Goal: Task Accomplishment & Management: Use online tool/utility

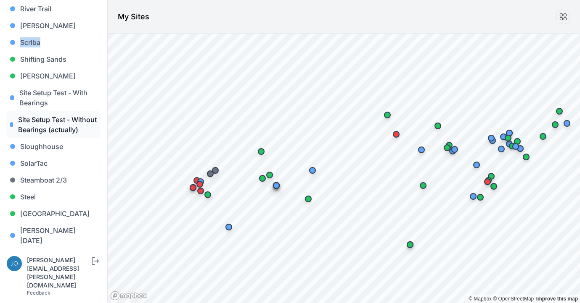
scroll to position [892, 0]
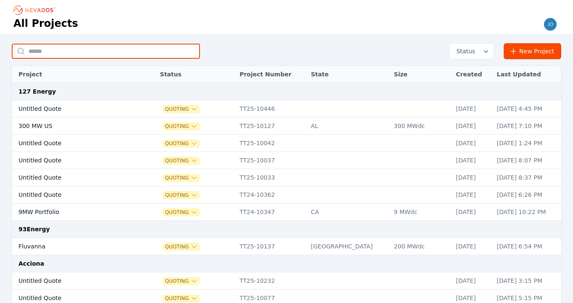
click at [187, 47] on input "text" at bounding box center [106, 51] width 188 height 15
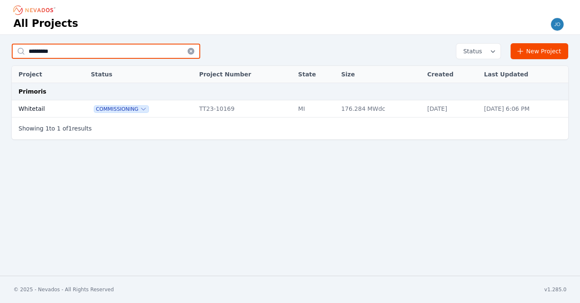
type input "*********"
click at [43, 110] on td "Whitetail" at bounding box center [42, 108] width 61 height 17
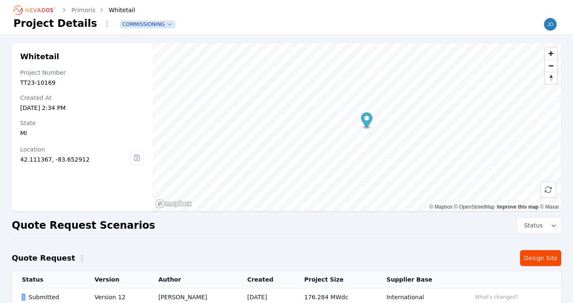
click at [542, 252] on link "Design Site" at bounding box center [540, 258] width 41 height 16
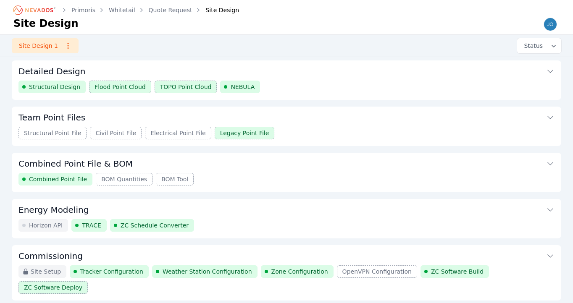
scroll to position [110, 0]
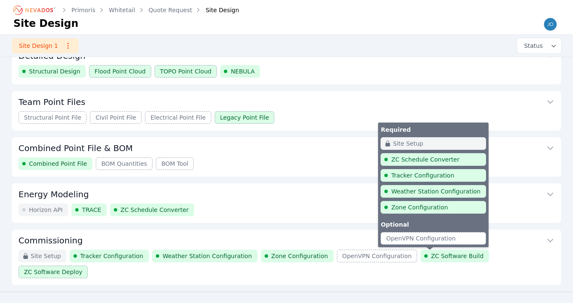
click at [446, 258] on span "ZC Software Build" at bounding box center [457, 256] width 53 height 8
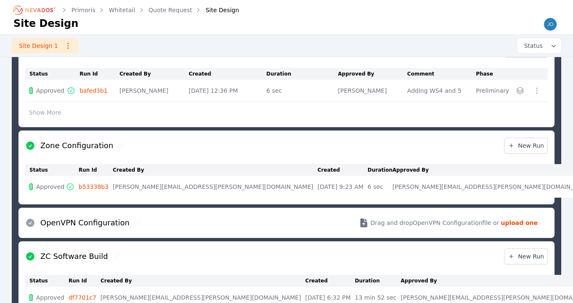
scroll to position [517, 0]
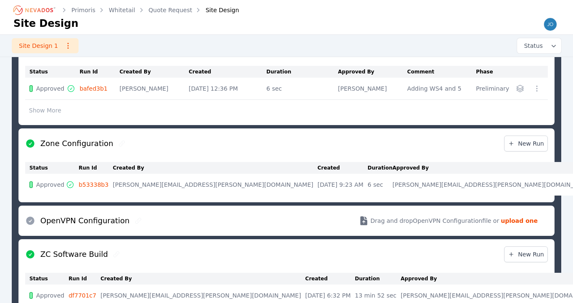
click at [533, 250] on span "New Run" at bounding box center [526, 254] width 36 height 8
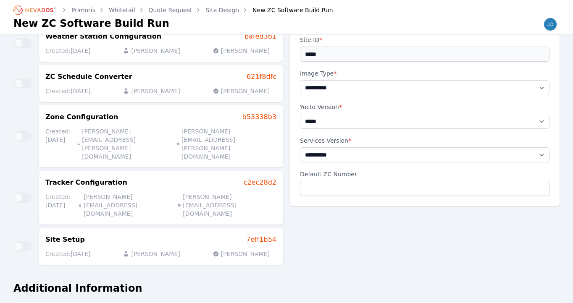
scroll to position [45, 0]
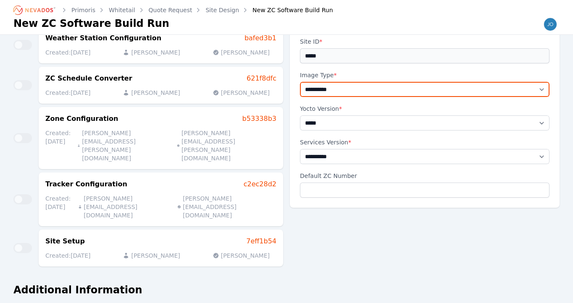
select select "*******"
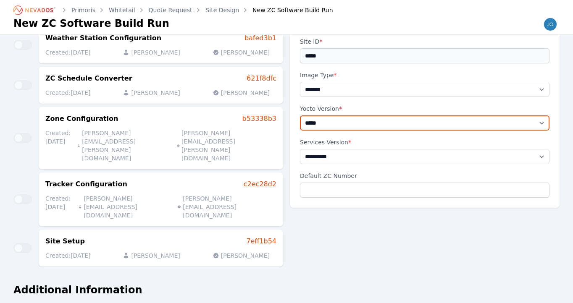
select select "******"
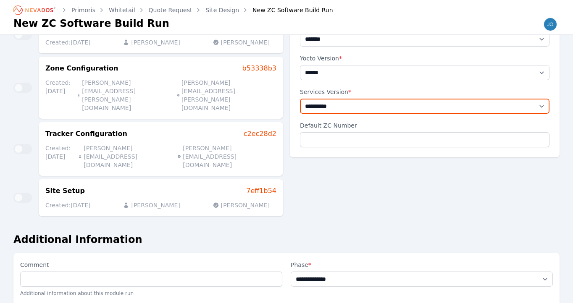
scroll to position [140, 0]
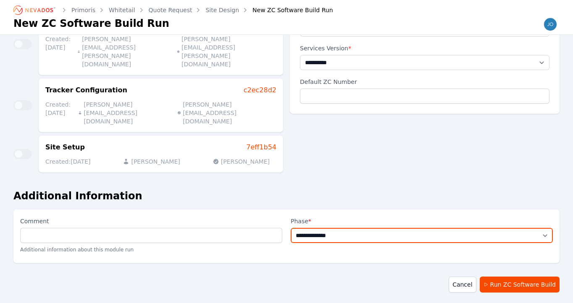
select select "*****"
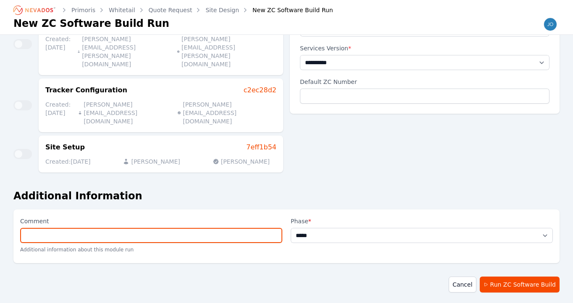
click at [242, 228] on input "Comment" at bounding box center [151, 235] width 262 height 15
type input "**********"
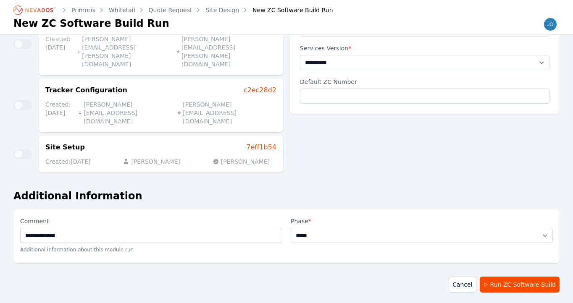
click at [527, 277] on button "Run ZC Software Build" at bounding box center [520, 285] width 80 height 16
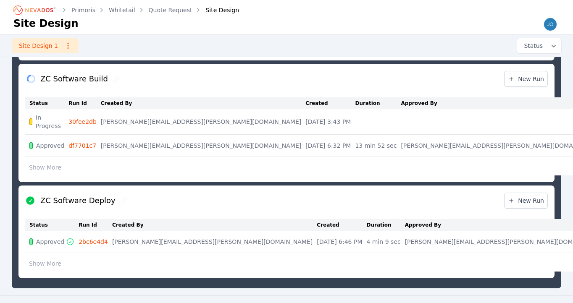
scroll to position [687, 0]
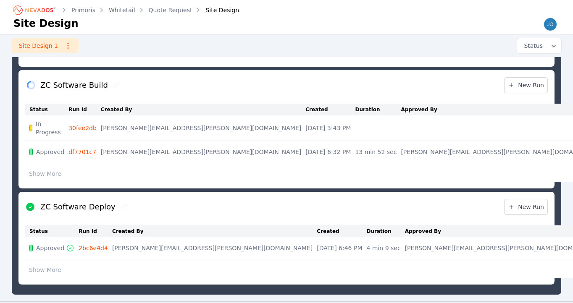
click at [94, 149] on link "df7701c7" at bounding box center [83, 152] width 28 height 7
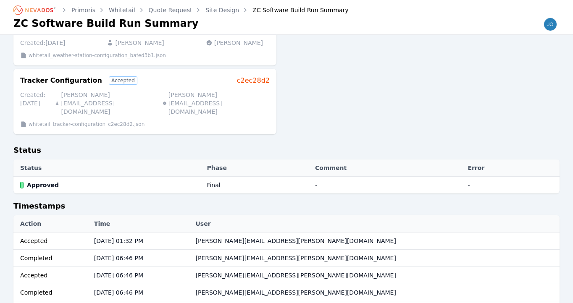
scroll to position [153, 0]
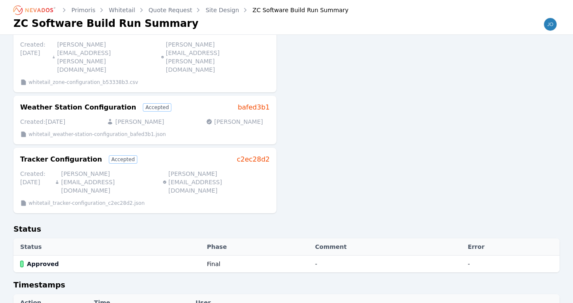
click at [213, 12] on link "Site Design" at bounding box center [223, 10] width 34 height 8
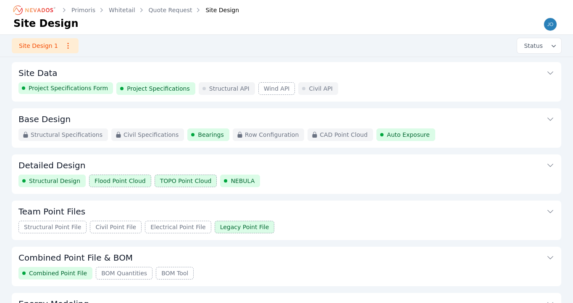
scroll to position [110, 0]
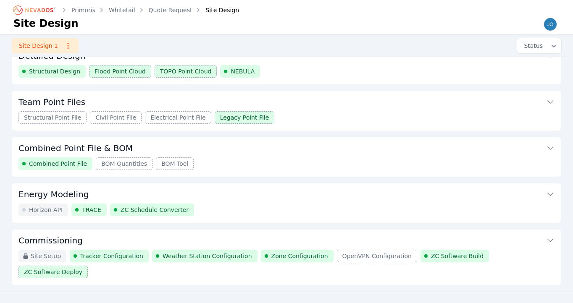
click at [552, 240] on icon at bounding box center [550, 241] width 8 height 8
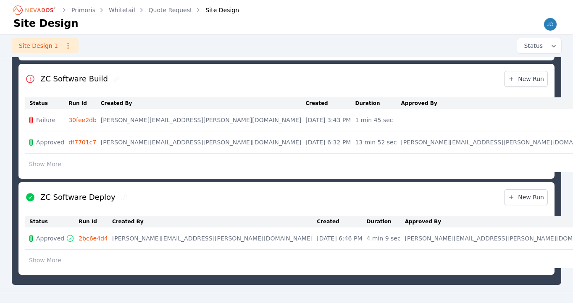
scroll to position [678, 0]
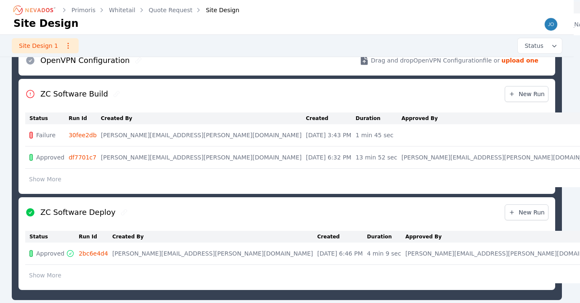
click at [281, 122] on table "Status Run Id Created By Created Duration Approved By Comment Phase Failure 30f…" at bounding box center [365, 150] width 680 height 75
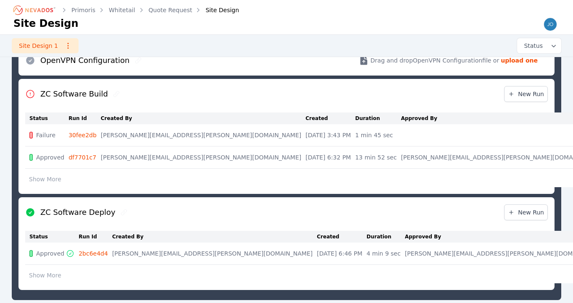
click at [83, 132] on link "30fee2db" at bounding box center [83, 135] width 28 height 7
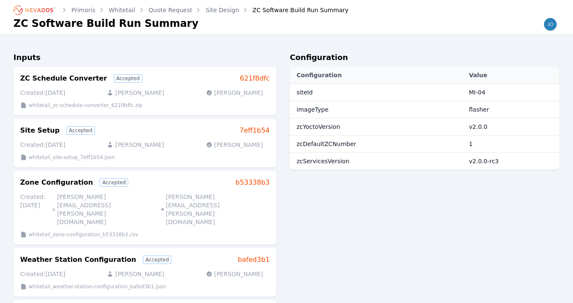
click at [215, 7] on link "Site Design" at bounding box center [223, 10] width 34 height 8
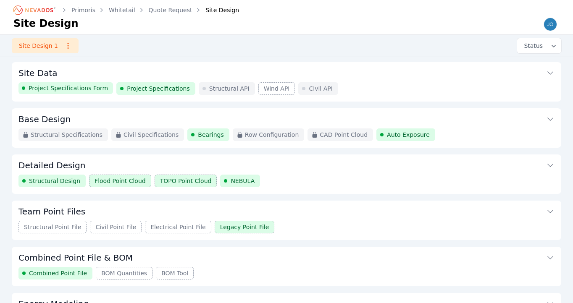
scroll to position [110, 0]
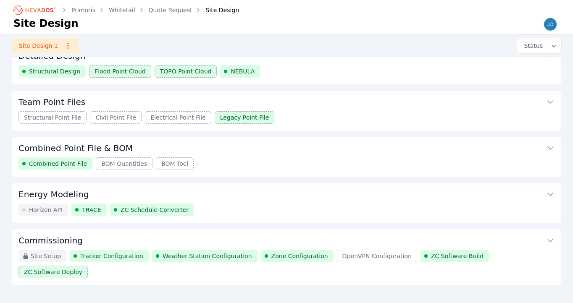
click at [551, 240] on icon at bounding box center [550, 241] width 8 height 8
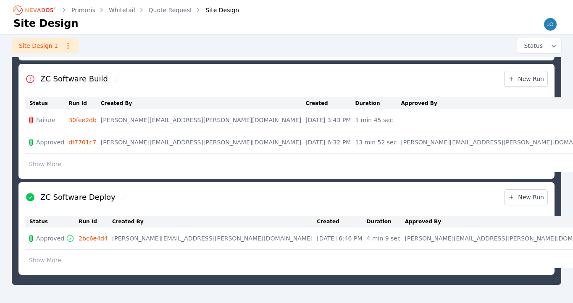
scroll to position [684, 0]
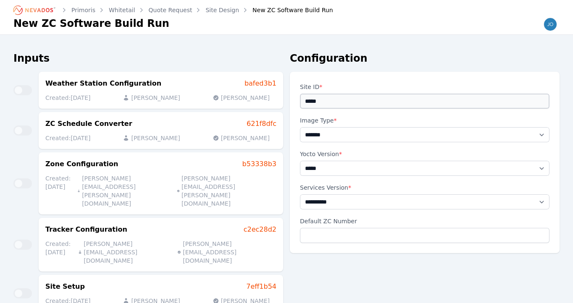
click at [327, 102] on input "Site ID *" at bounding box center [425, 101] width 250 height 15
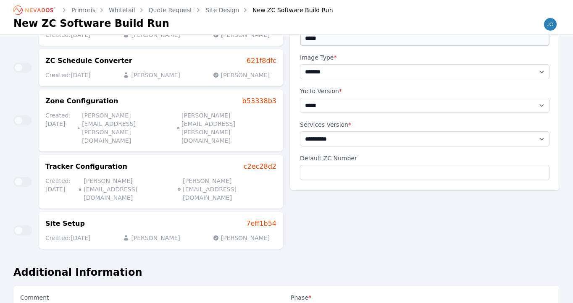
scroll to position [18, 0]
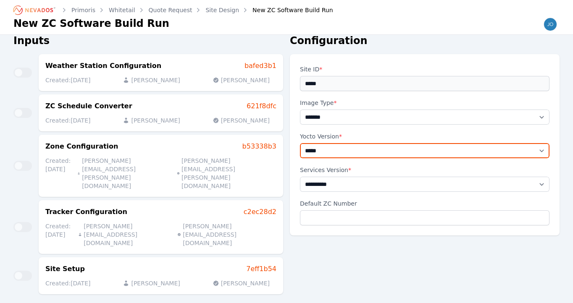
select select "******"
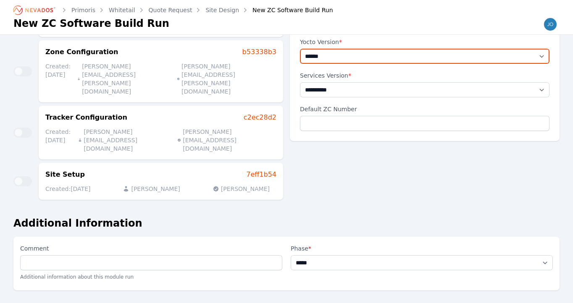
scroll to position [140, 0]
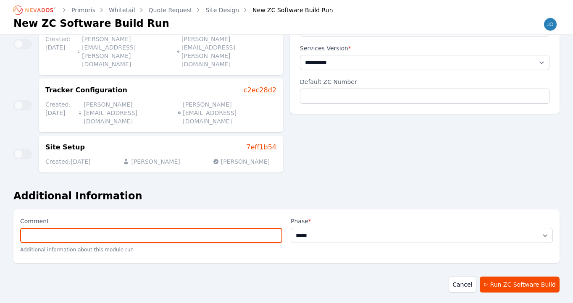
click at [228, 228] on input "Comment" at bounding box center [151, 235] width 262 height 15
type input "********"
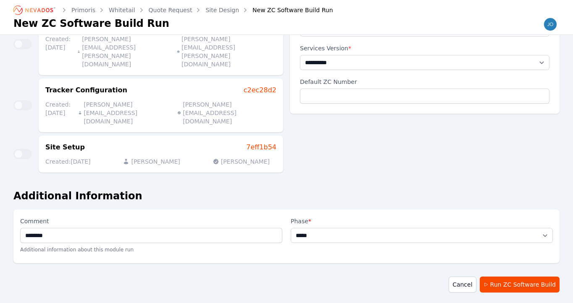
click at [530, 277] on button "Run ZC Software Build" at bounding box center [520, 285] width 80 height 16
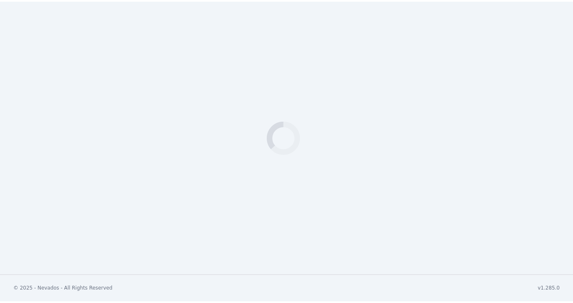
scroll to position [678, 0]
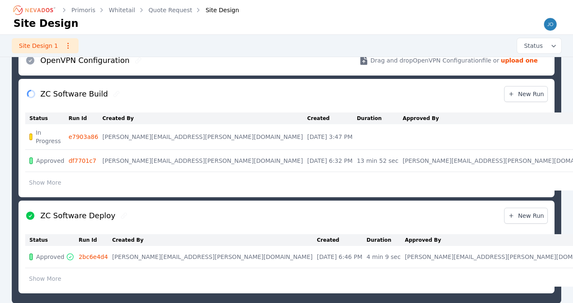
click at [39, 175] on button "Show More" at bounding box center [45, 183] width 40 height 16
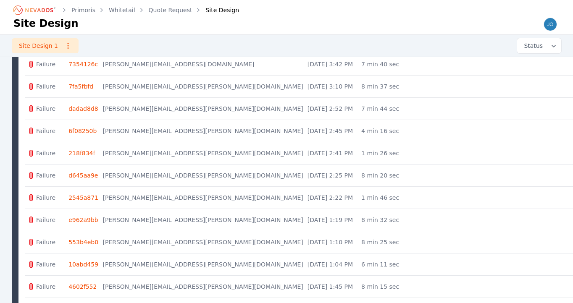
scroll to position [1473, 0]
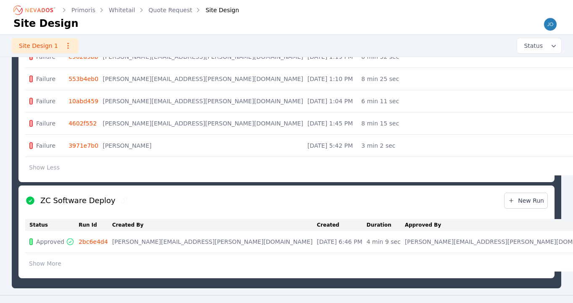
click at [57, 256] on button "Show More" at bounding box center [45, 264] width 40 height 16
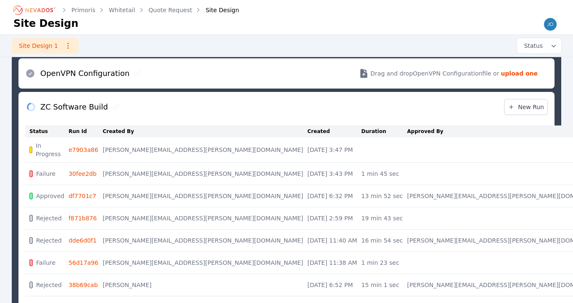
scroll to position [667, 0]
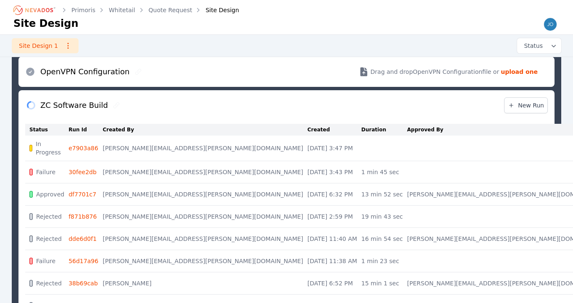
click at [382, 24] on div "Site Design" at bounding box center [286, 24] width 546 height 14
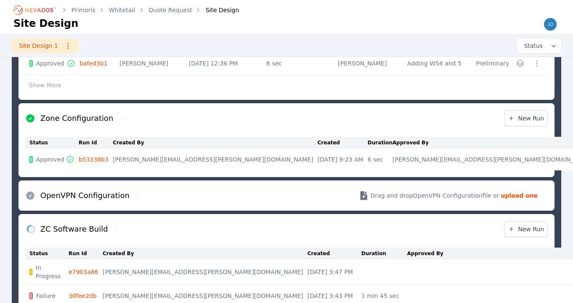
scroll to position [598, 0]
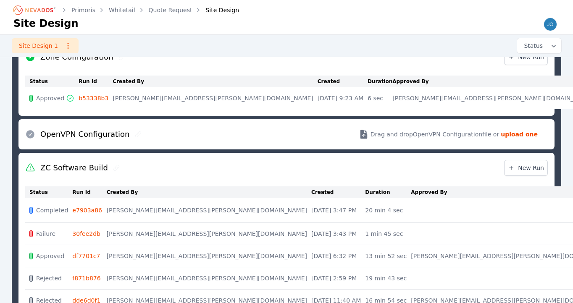
scroll to position [616, 0]
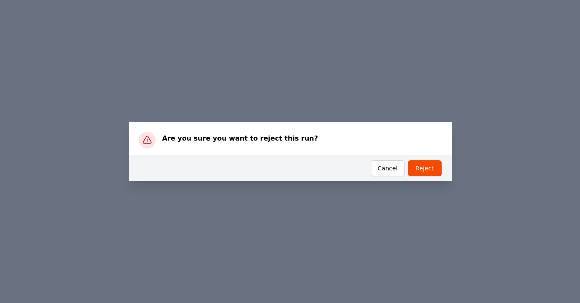
click at [419, 167] on button "Reject" at bounding box center [425, 169] width 34 height 16
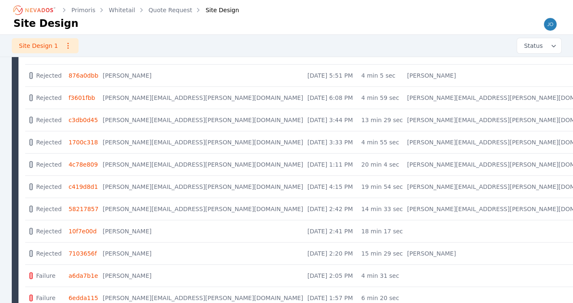
scroll to position [713, 0]
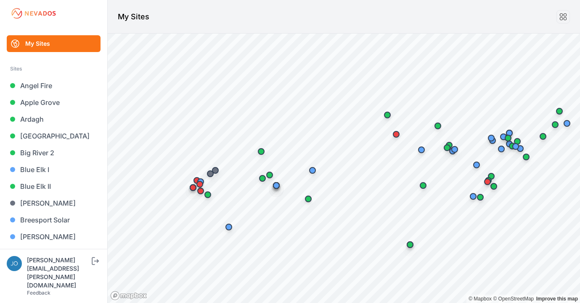
scroll to position [892, 0]
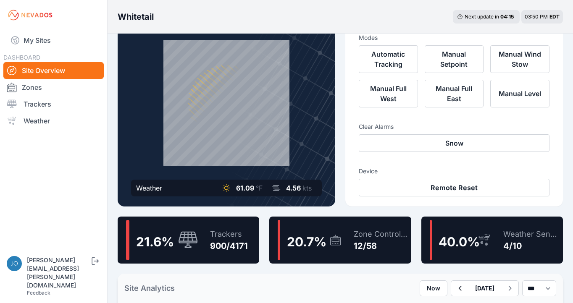
scroll to position [55, 0]
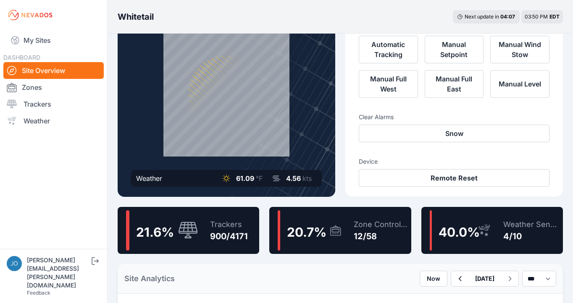
click at [225, 226] on div "Trackers" at bounding box center [229, 225] width 38 height 12
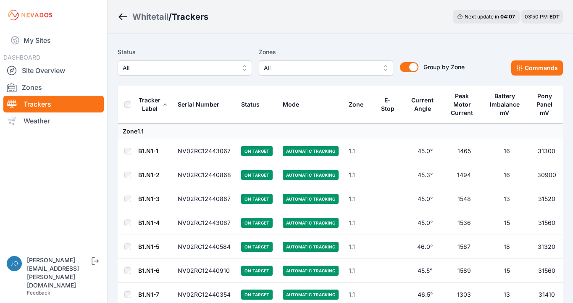
click at [212, 69] on span "All" at bounding box center [179, 68] width 113 height 10
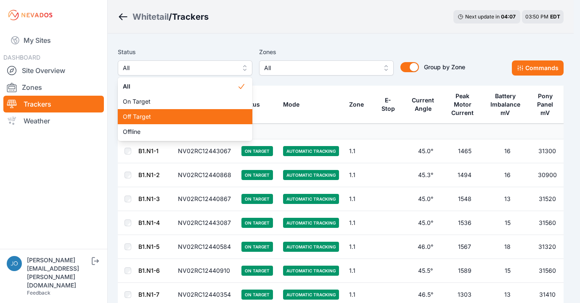
click at [167, 118] on span "Off Target" at bounding box center [180, 117] width 114 height 8
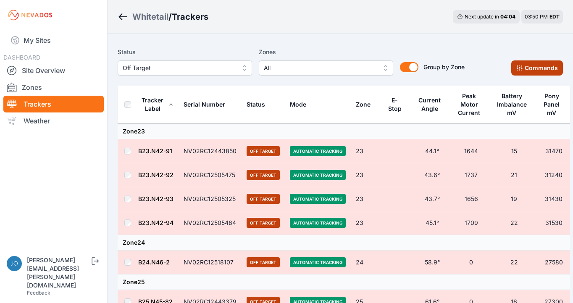
click at [518, 71] on icon at bounding box center [520, 68] width 7 height 7
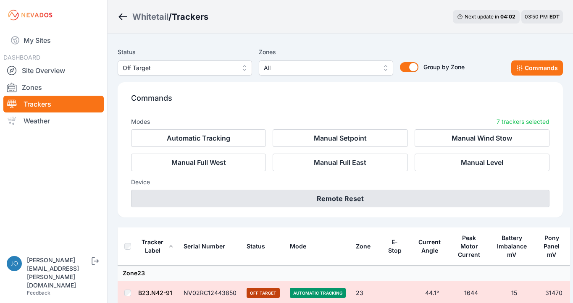
click at [343, 203] on button "Remote Reset" at bounding box center [340, 199] width 419 height 18
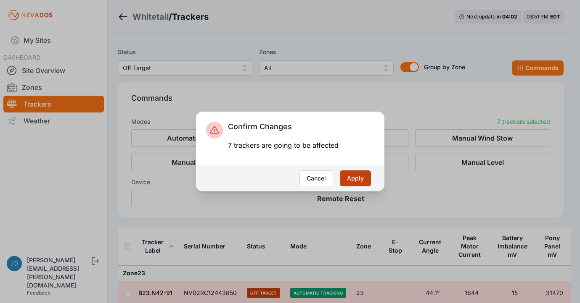
click at [362, 181] on button "Apply" at bounding box center [355, 179] width 31 height 16
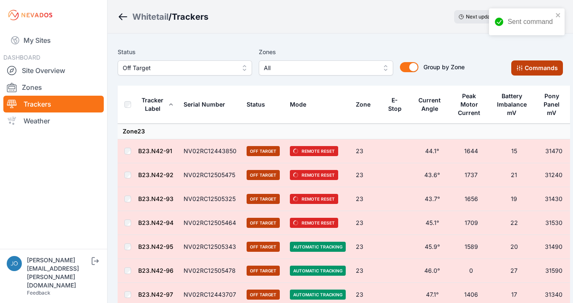
click at [517, 69] on icon at bounding box center [520, 68] width 7 height 7
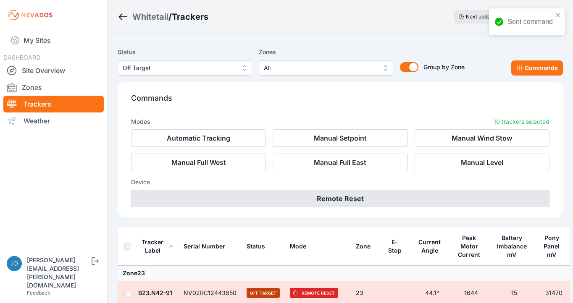
click at [438, 199] on button "Remote Reset" at bounding box center [340, 199] width 419 height 18
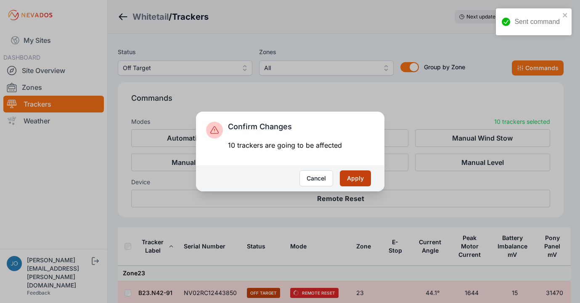
click at [353, 181] on button "Apply" at bounding box center [355, 179] width 31 height 16
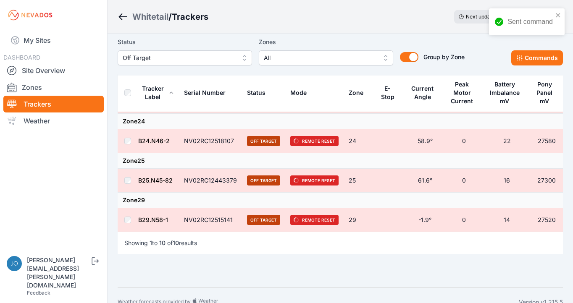
scroll to position [207, 0]
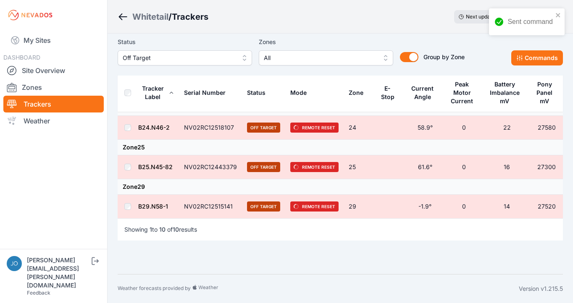
click at [153, 17] on div "Whitetail" at bounding box center [150, 17] width 36 height 12
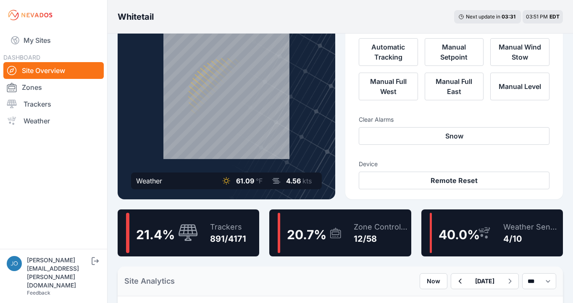
scroll to position [37, 0]
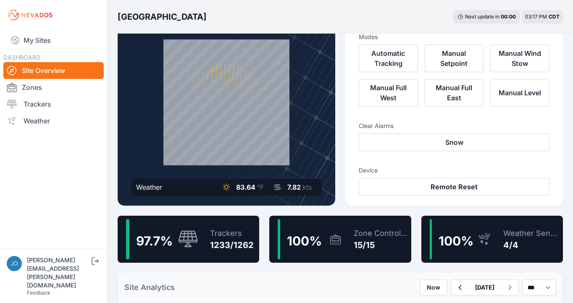
scroll to position [82, 0]
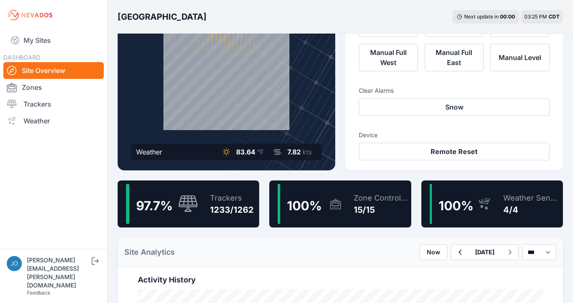
click at [522, 88] on h3 "Clear Alarms" at bounding box center [454, 91] width 191 height 8
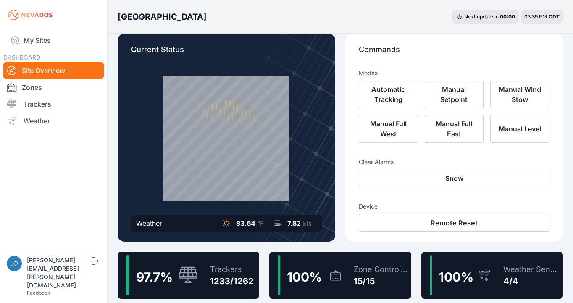
scroll to position [12, 0]
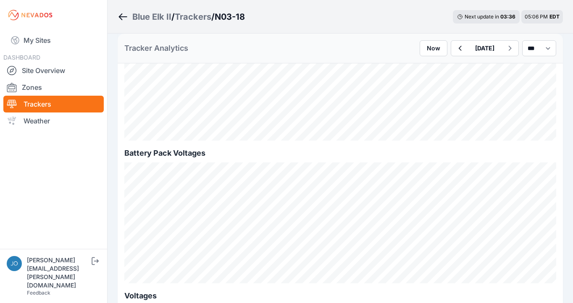
scroll to position [1043, 0]
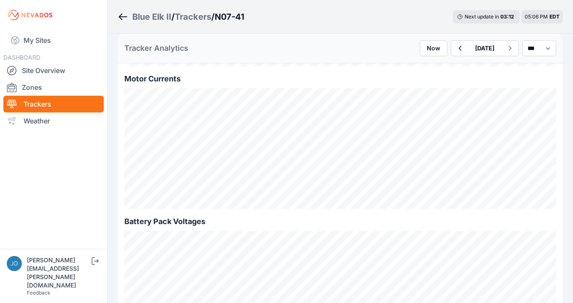
scroll to position [725, 0]
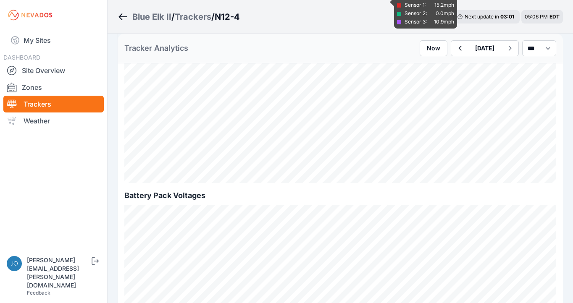
scroll to position [813, 0]
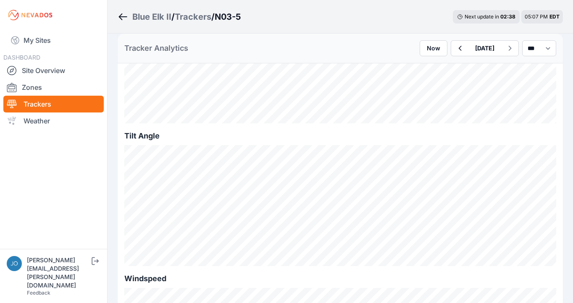
scroll to position [400, 0]
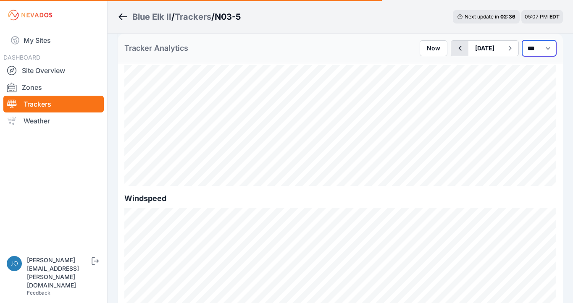
select select "*******"
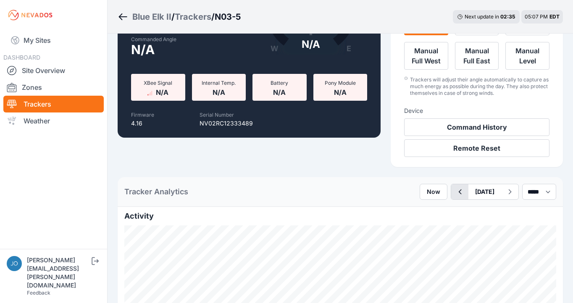
click at [455, 194] on icon "button" at bounding box center [460, 192] width 11 height 10
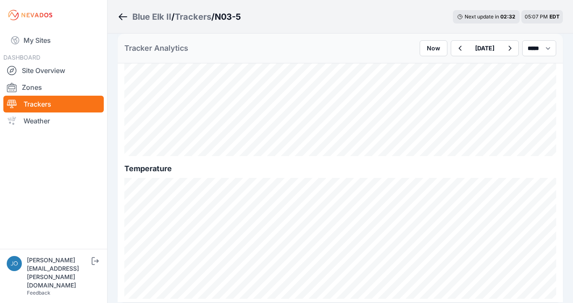
scroll to position [1043, 0]
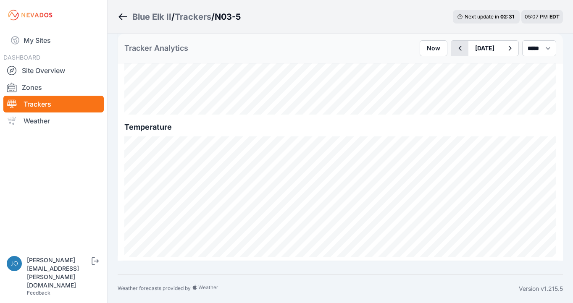
click at [455, 44] on icon "button" at bounding box center [460, 48] width 11 height 10
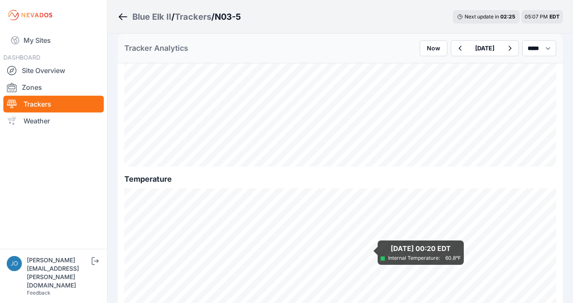
scroll to position [1043, 0]
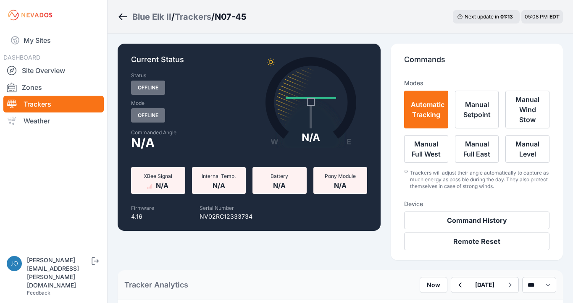
scroll to position [72, 0]
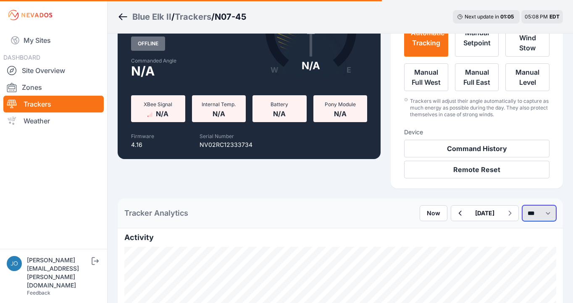
select select "*******"
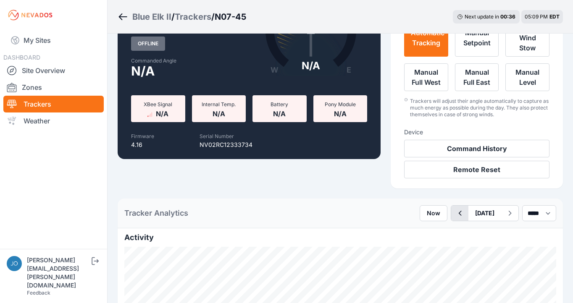
click at [455, 216] on icon "button" at bounding box center [460, 213] width 11 height 10
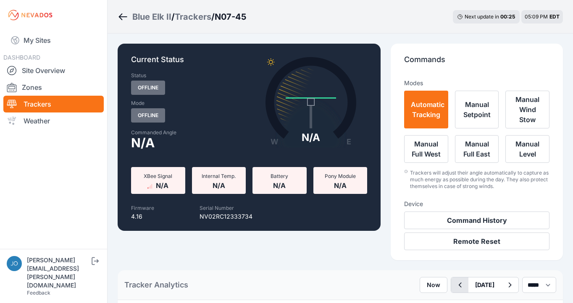
click at [455, 282] on icon "button" at bounding box center [460, 285] width 11 height 10
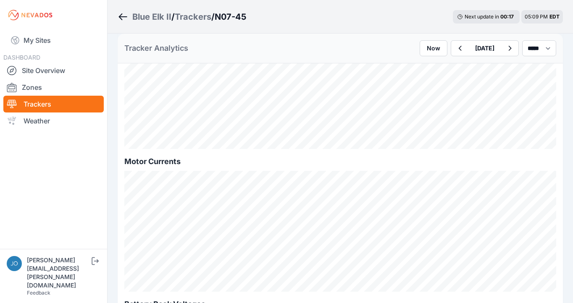
scroll to position [504, 0]
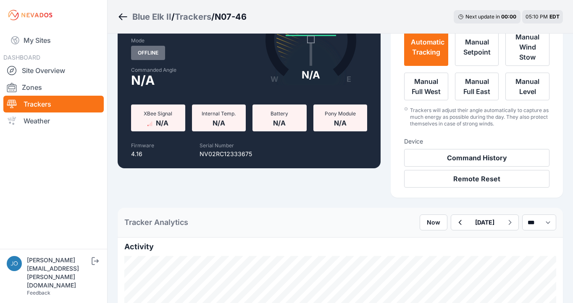
scroll to position [118, 0]
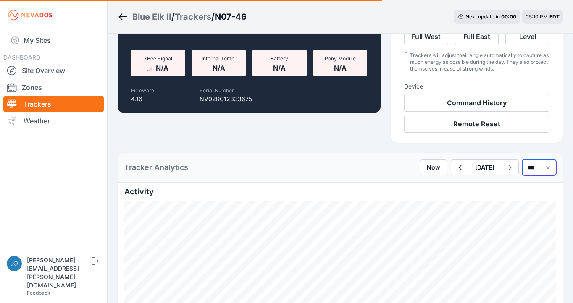
select select "*******"
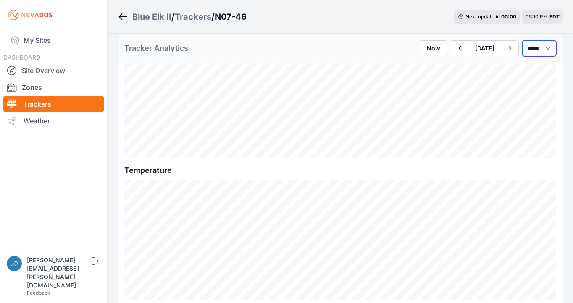
scroll to position [1043, 0]
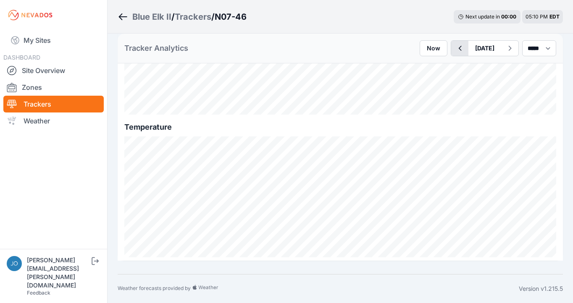
click at [455, 51] on icon "button" at bounding box center [460, 48] width 11 height 10
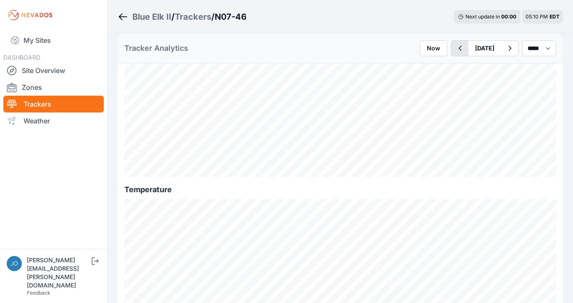
click at [451, 50] on button "button" at bounding box center [459, 48] width 17 height 15
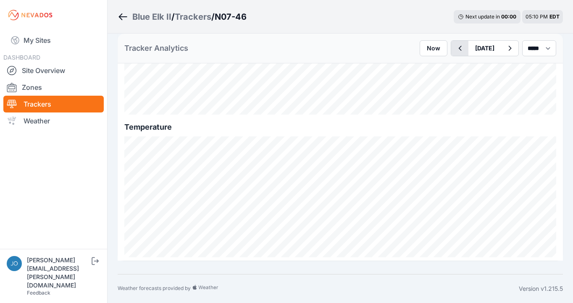
click at [455, 49] on icon "button" at bounding box center [460, 48] width 11 height 10
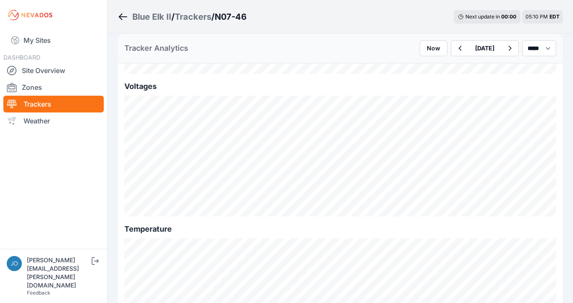
scroll to position [1043, 0]
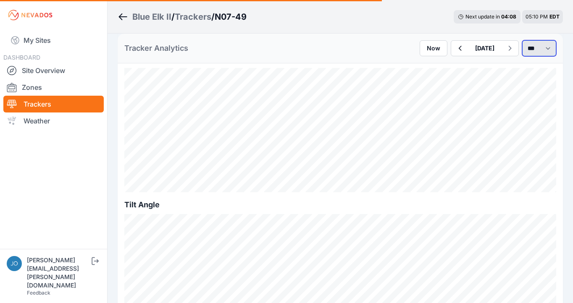
select select "*******"
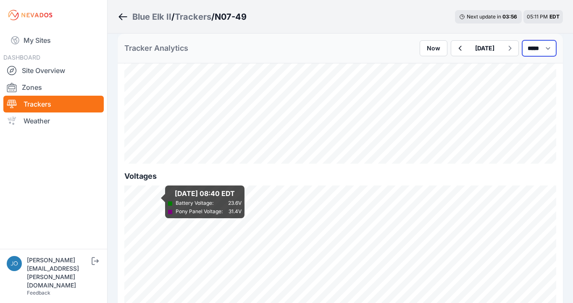
scroll to position [792, 0]
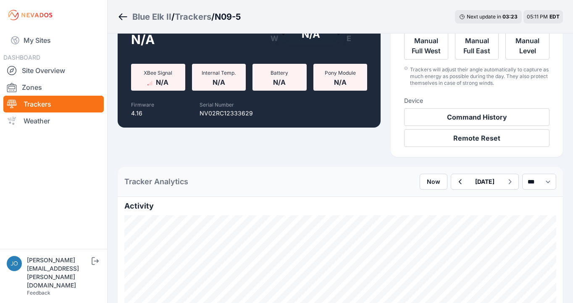
scroll to position [105, 0]
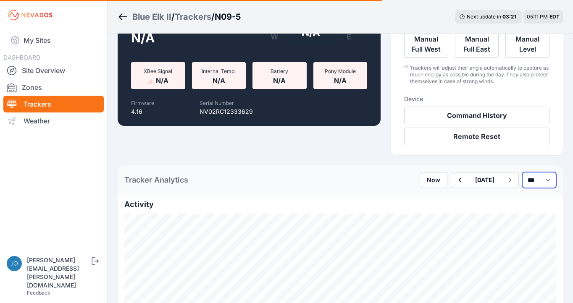
select select "*******"
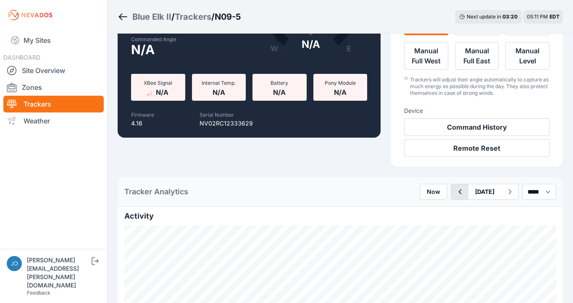
click at [459, 194] on icon "button" at bounding box center [460, 192] width 3 height 5
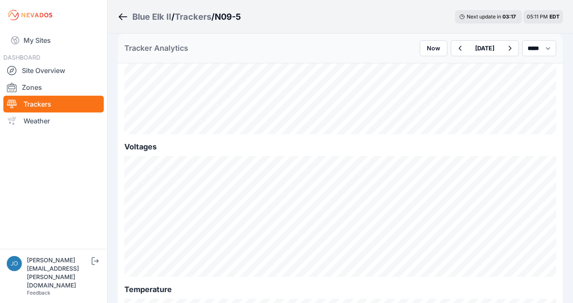
scroll to position [1043, 0]
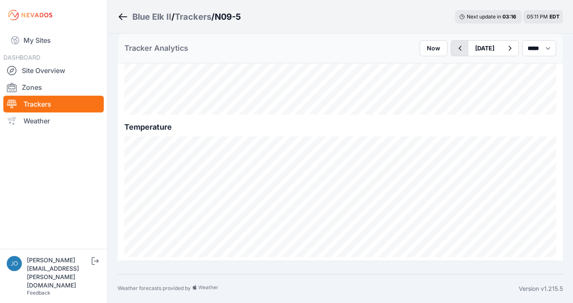
click at [455, 45] on icon "button" at bounding box center [460, 48] width 11 height 10
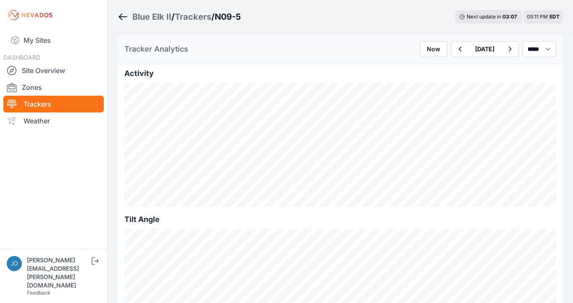
scroll to position [232, 0]
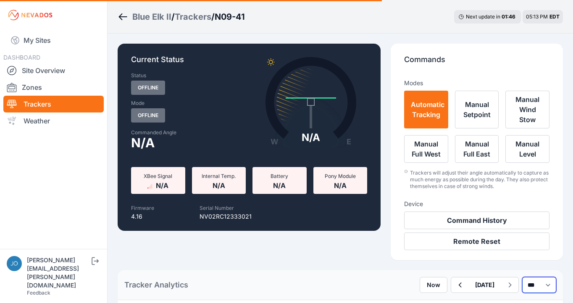
select select "*******"
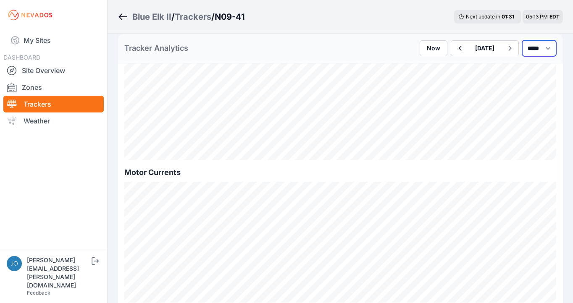
scroll to position [1043, 0]
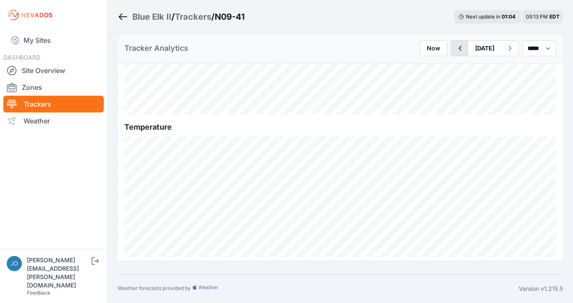
click at [459, 48] on icon "button" at bounding box center [460, 48] width 3 height 5
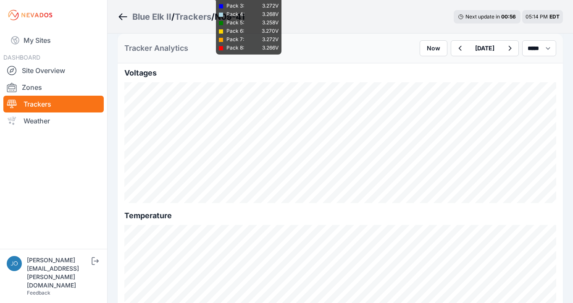
scroll to position [1043, 0]
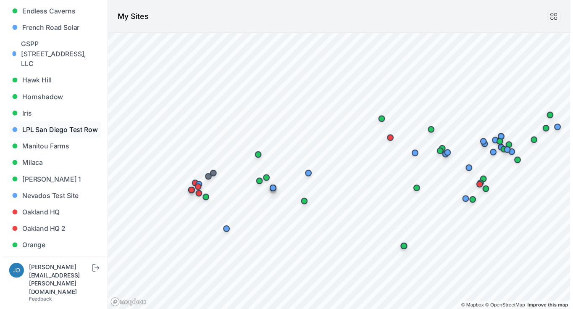
scroll to position [436, 0]
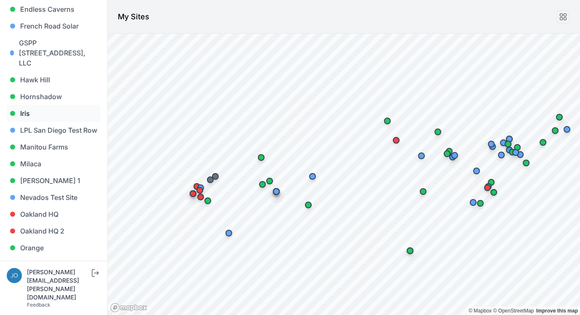
click at [32, 105] on link "Iris" at bounding box center [54, 113] width 94 height 17
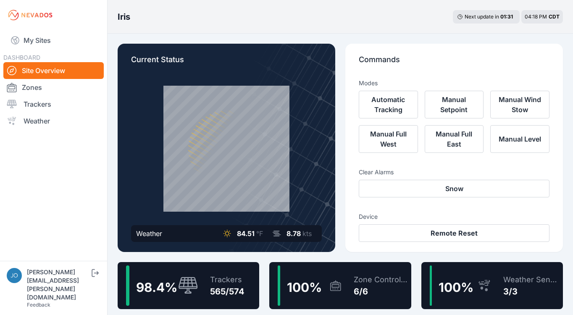
click at [207, 272] on div "Trackers 565/574" at bounding box center [223, 286] width 43 height 40
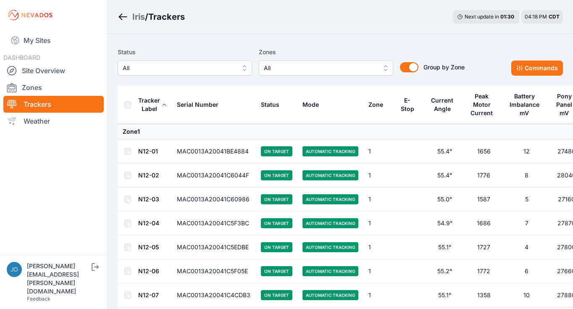
click at [204, 73] on button "All" at bounding box center [185, 68] width 134 height 15
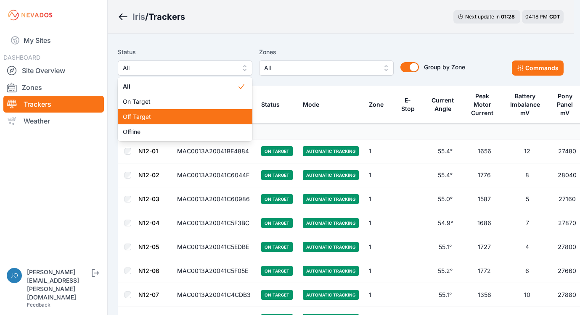
click at [166, 116] on span "Off Target" at bounding box center [180, 117] width 114 height 8
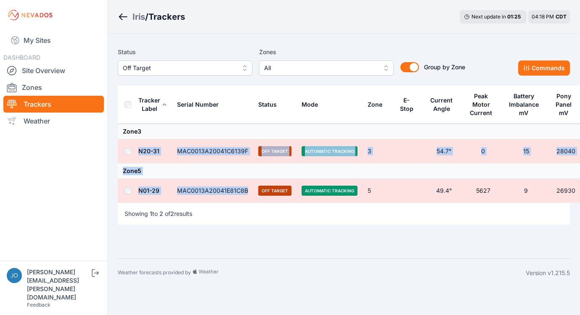
drag, startPoint x: 248, startPoint y: 189, endPoint x: 135, endPoint y: 140, distance: 122.5
click at [135, 140] on tbody "Zone 3 N20-31 MAC0013A20041C6139F Off Target Automatic Tracking 3 54.7° 0 15 28…" at bounding box center [350, 163] width 464 height 79
copy tbody "N20-31 MAC0013A20041C6139F Off Target Automatic Tracking 3 54.7° 0 15 28040 Zon…"
click at [179, 65] on span "Off Target" at bounding box center [179, 68] width 113 height 10
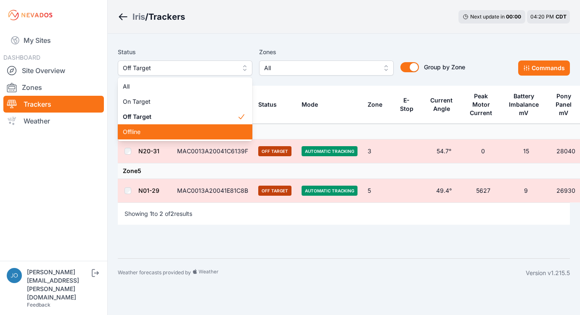
click at [165, 136] on div "Offline" at bounding box center [185, 131] width 134 height 15
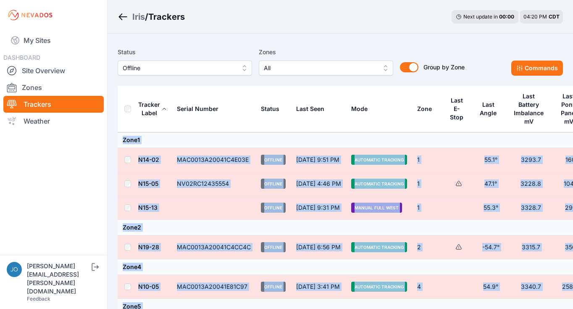
drag, startPoint x: 417, startPoint y: 279, endPoint x: 175, endPoint y: 132, distance: 283.0
click at [175, 133] on tbody "Zone 1 N14-02 MAC0013A20041C4E03E Offline [DATE] 9:51 PM Automatic Tracking 1 5…" at bounding box center [352, 278] width 469 height 293
click at [51, 43] on link "My Sites" at bounding box center [53, 40] width 100 height 20
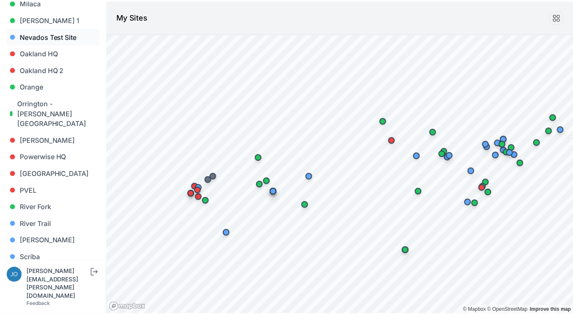
scroll to position [648, 0]
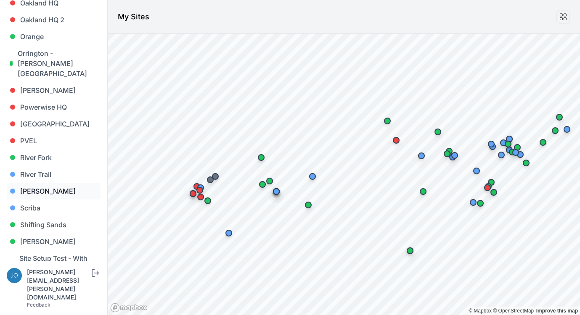
click at [34, 183] on link "[PERSON_NAME]" at bounding box center [54, 191] width 94 height 17
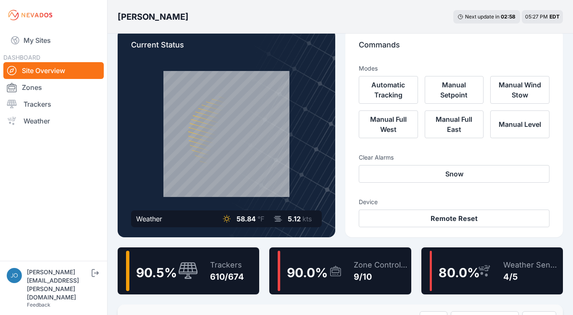
scroll to position [29, 0]
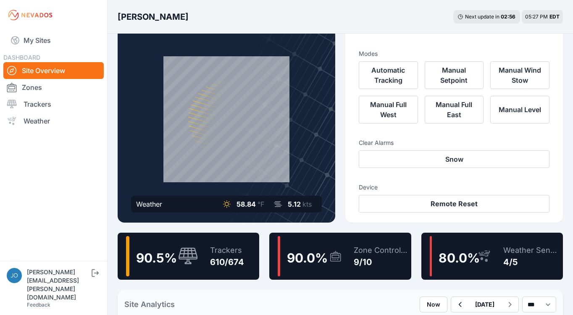
click at [223, 248] on div "Trackers" at bounding box center [227, 251] width 34 height 12
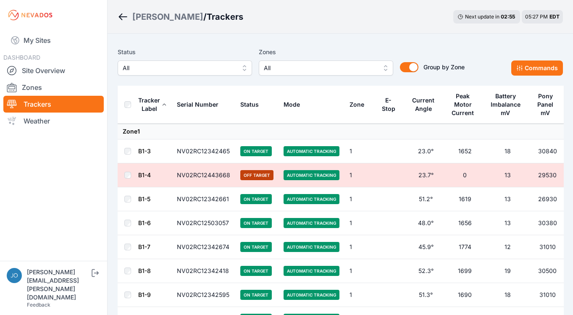
click at [184, 71] on span "All" at bounding box center [179, 68] width 113 height 10
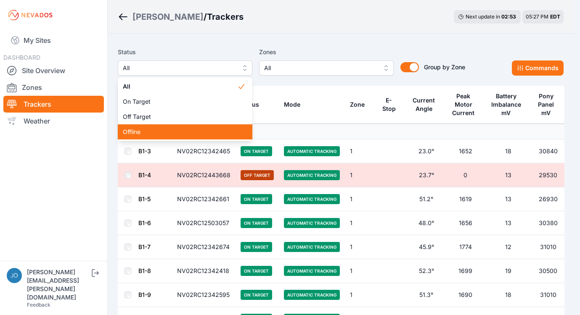
click at [175, 134] on span "Offline" at bounding box center [180, 132] width 114 height 8
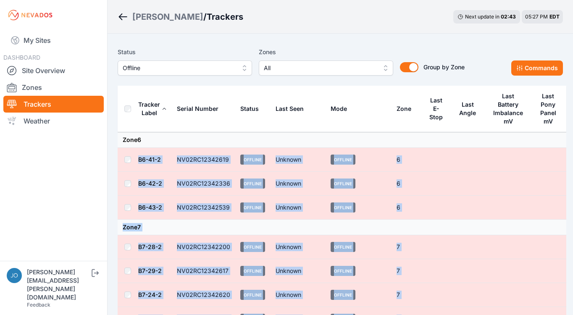
drag, startPoint x: 414, startPoint y: 241, endPoint x: 128, endPoint y: 146, distance: 301.7
copy tbody "B6-41-2 NV02RC12342619 Offline Unknown Offline 6 B6-42-2 NV02RC12342336 Offline…"
